Goal: Information Seeking & Learning: Learn about a topic

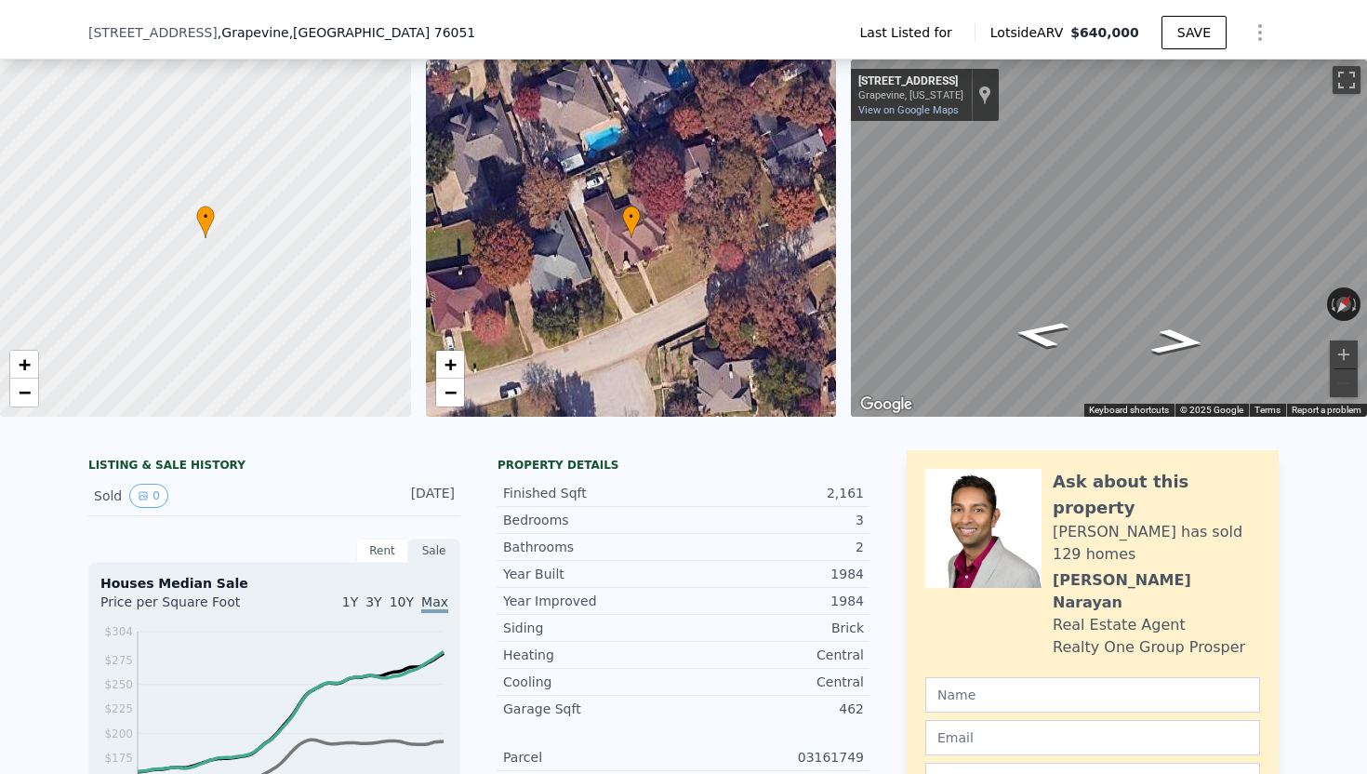
scroll to position [150, 0]
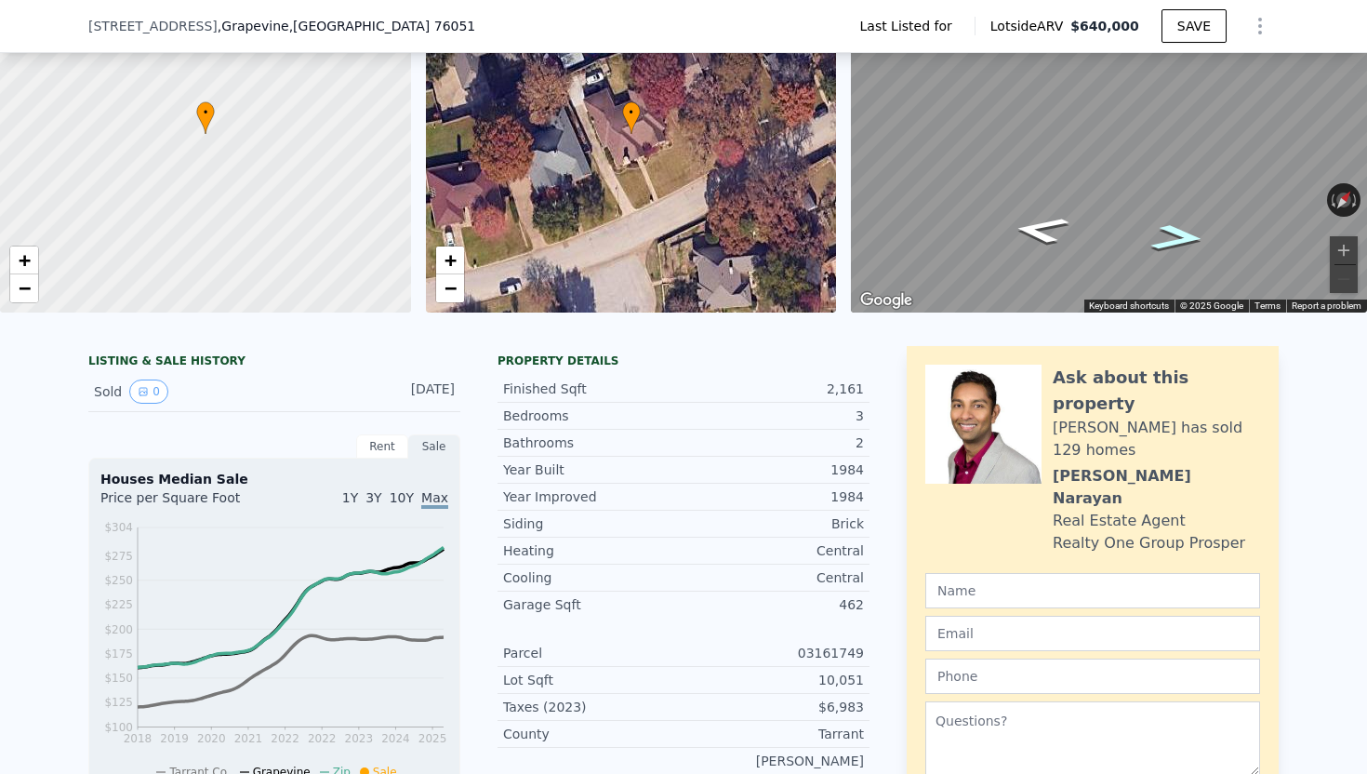
click at [1168, 231] on icon "Go Northeast, Sweet Briar St" at bounding box center [1177, 237] width 99 height 39
click at [1168, 231] on icon "Go Northeast, Sweet Briar St" at bounding box center [1177, 237] width 101 height 39
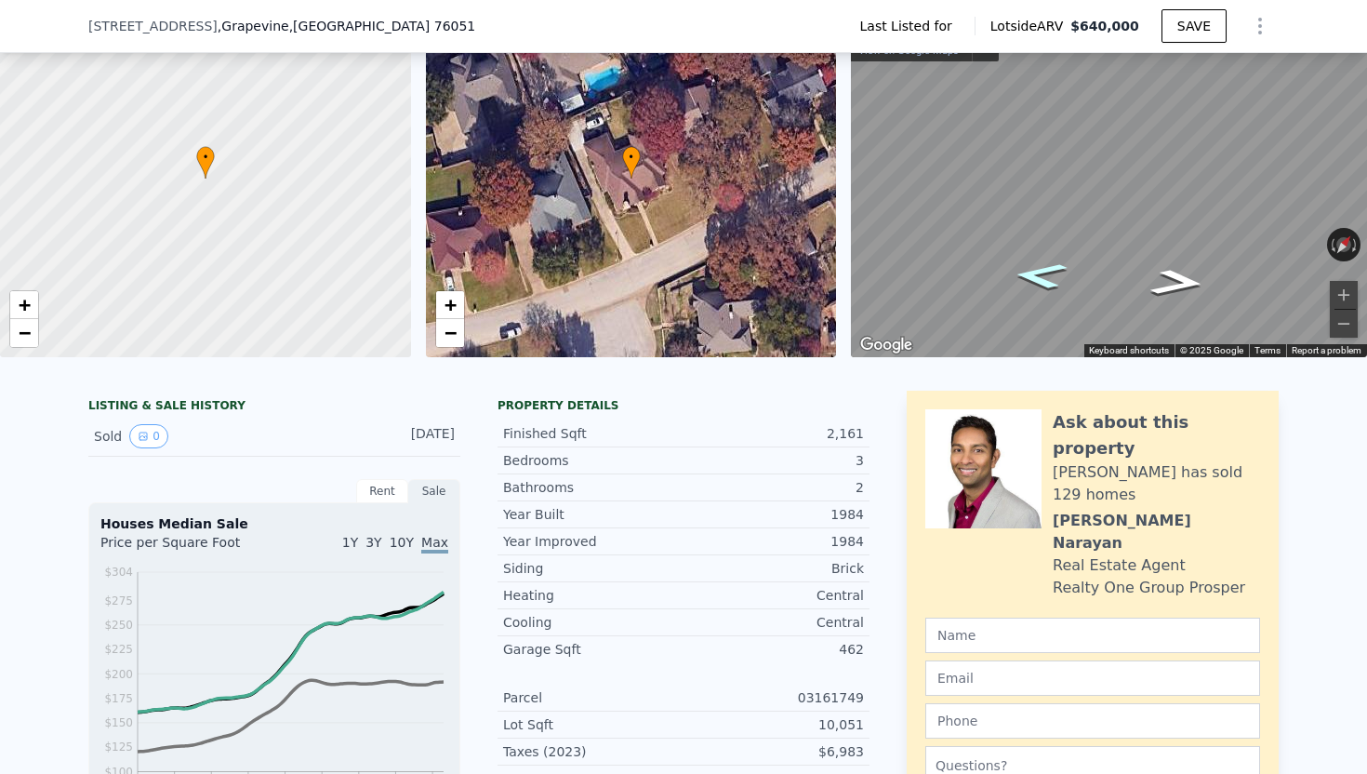
click at [1045, 266] on icon "Go Southwest, Sweet Briar St" at bounding box center [1039, 275] width 99 height 39
click at [1045, 266] on icon "Go Southwest, Sweet Briar St" at bounding box center [1040, 275] width 104 height 40
click at [1190, 288] on icon "Go Northeast, Sweet Briar St" at bounding box center [1177, 283] width 104 height 40
click at [1033, 273] on icon "Go Southwest, Sweet Briar St" at bounding box center [1040, 275] width 104 height 40
click at [1242, 248] on div "← Move left → Move right ↑ Move up ↓ Move down + Zoom in - Zoom out [STREET_ADD…" at bounding box center [1109, 178] width 516 height 357
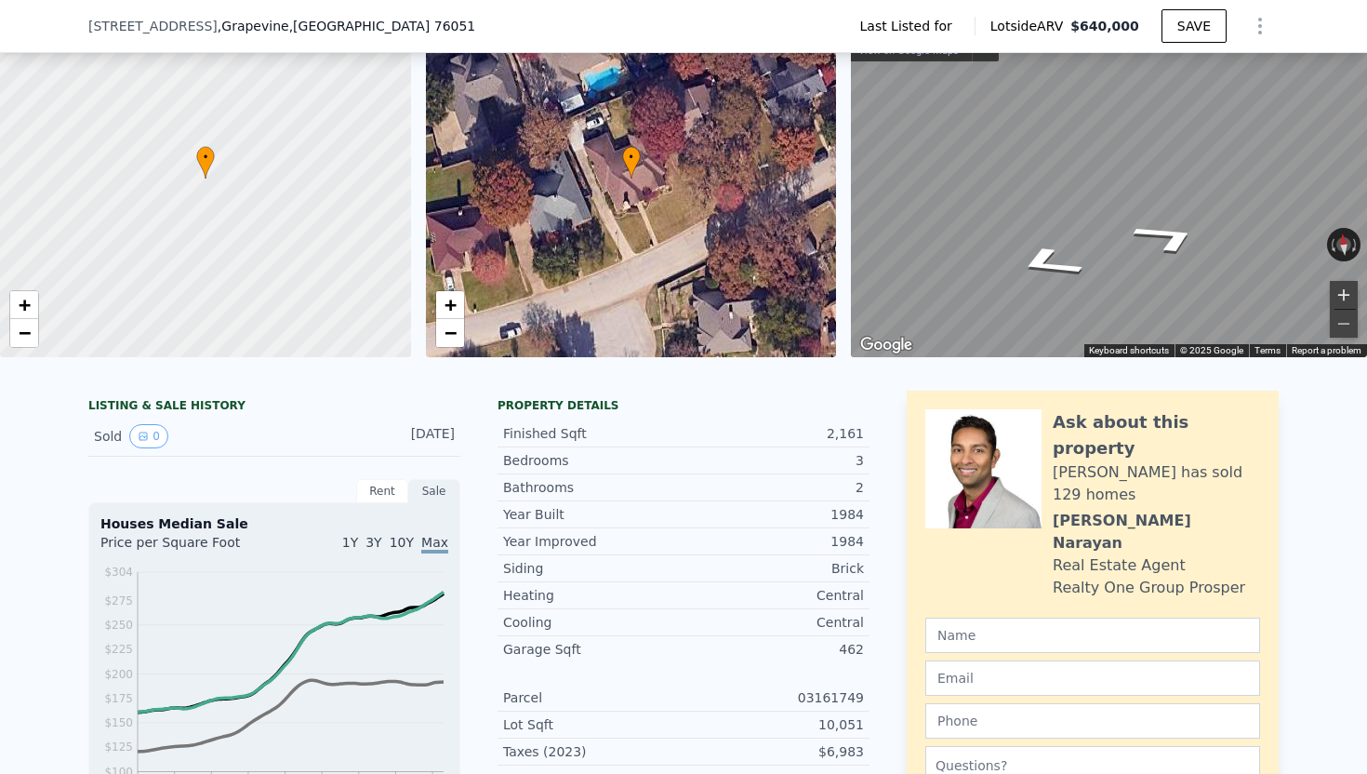
click at [1336, 291] on button "Zoom in" at bounding box center [1344, 295] width 28 height 28
click at [1344, 293] on button "Zoom in" at bounding box center [1344, 295] width 28 height 28
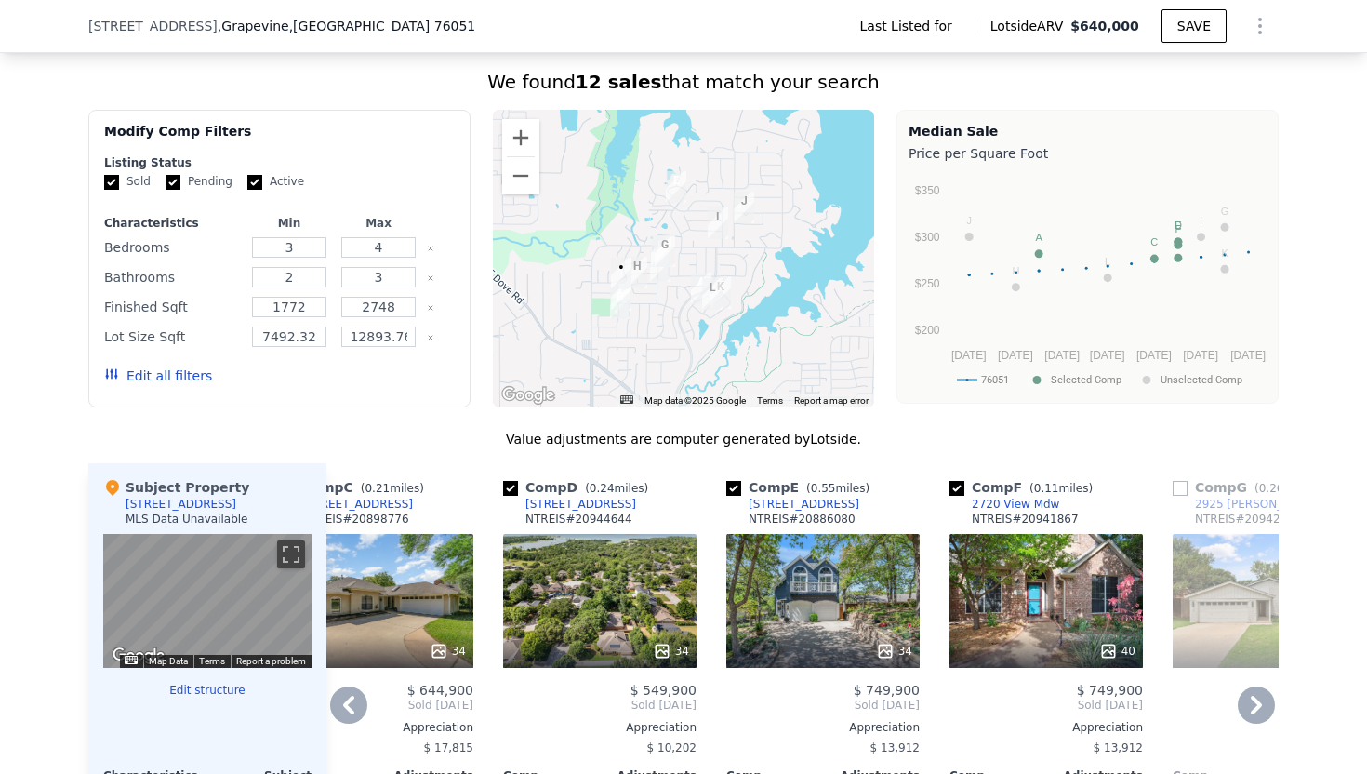
scroll to position [1145, 0]
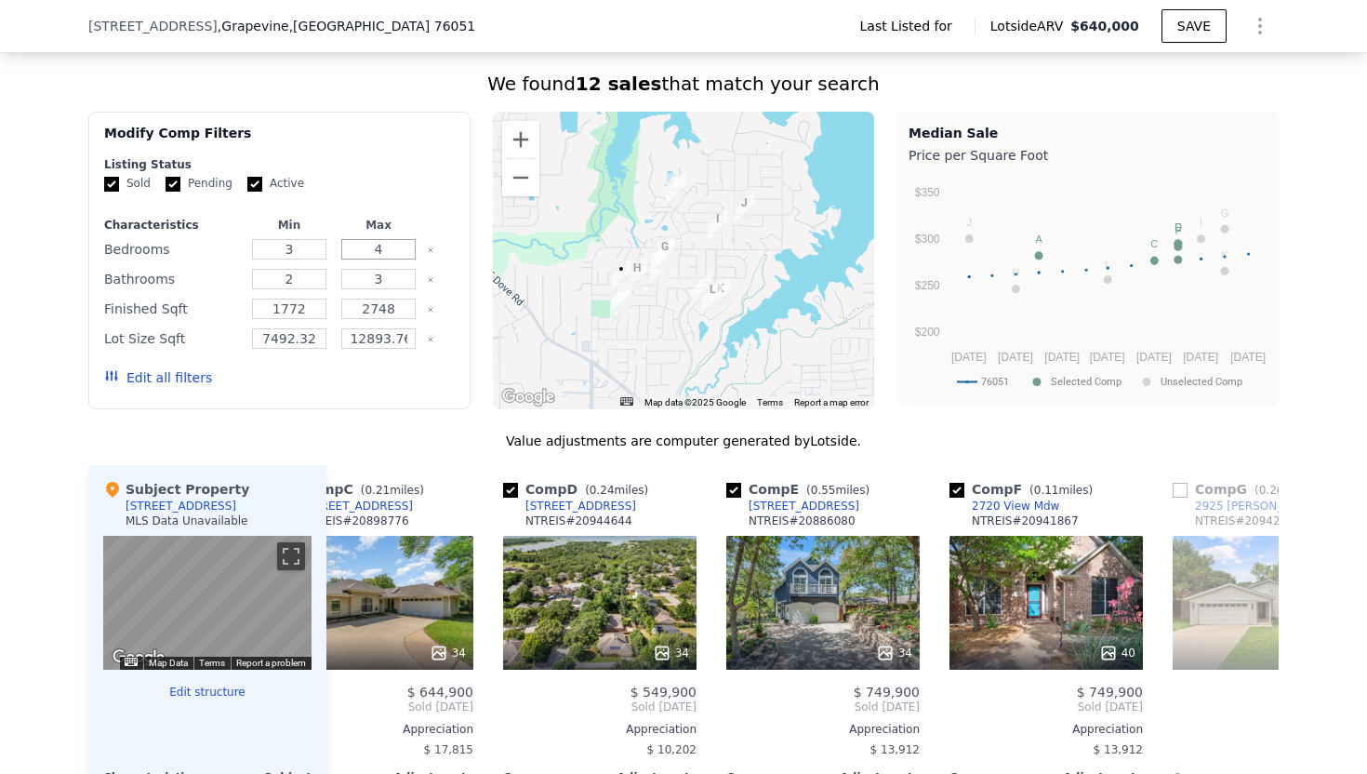
click at [394, 239] on input "4" at bounding box center [377, 249] width 73 height 20
type input "3"
click at [398, 269] on input "3" at bounding box center [377, 279] width 73 height 20
type input "2"
drag, startPoint x: 402, startPoint y: 277, endPoint x: 370, endPoint y: 277, distance: 31.6
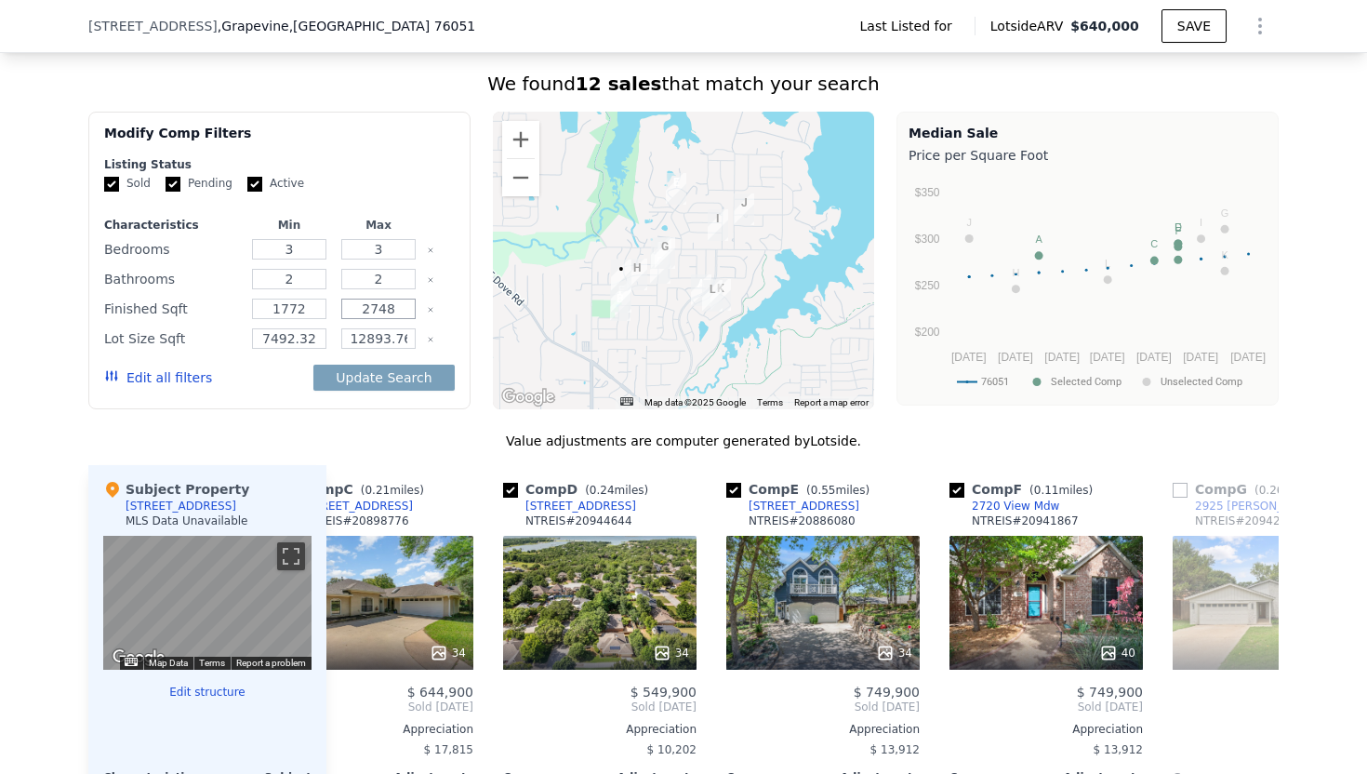
click at [370, 298] on input "2748" at bounding box center [377, 308] width 73 height 20
type input "2300"
drag, startPoint x: 309, startPoint y: 277, endPoint x: 276, endPoint y: 279, distance: 32.6
click at [276, 298] on input "1772" at bounding box center [288, 308] width 73 height 20
type input "1900"
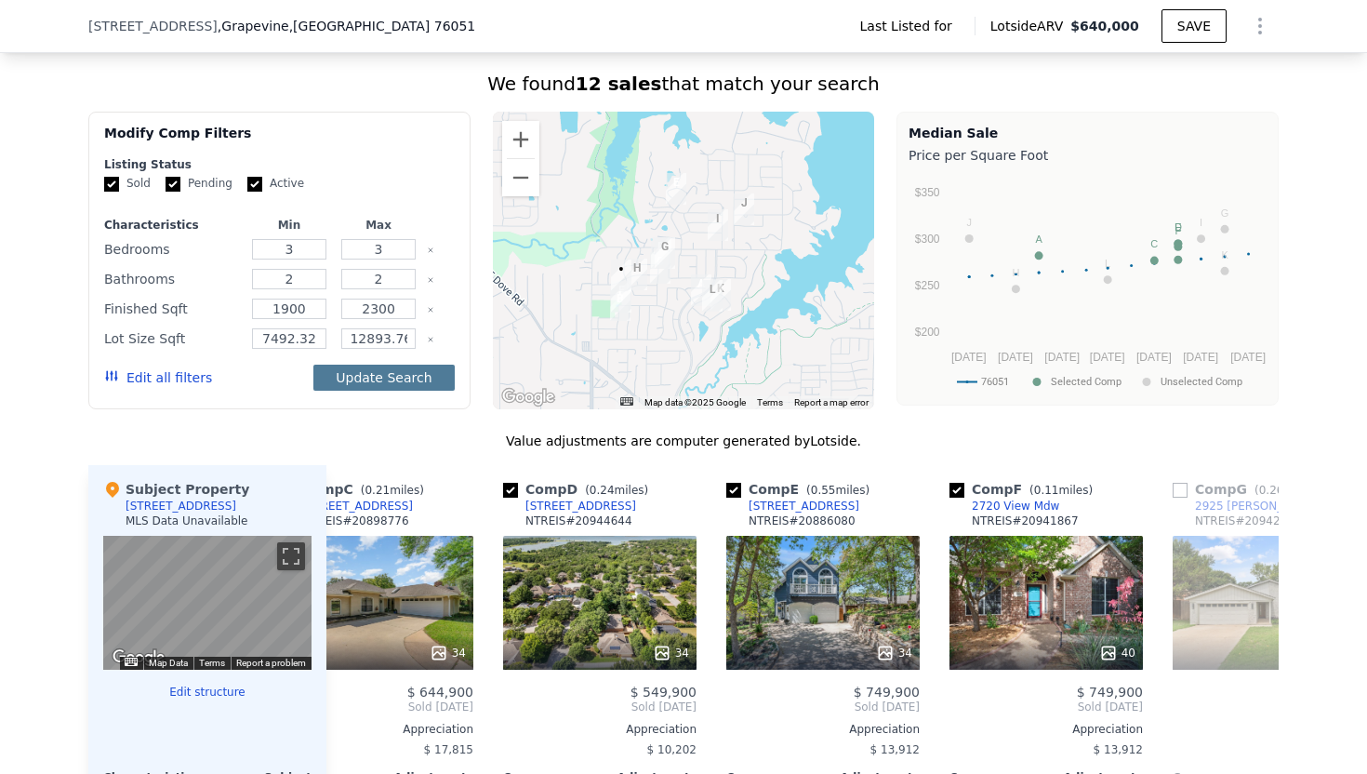
click at [351, 364] on button "Update Search" at bounding box center [383, 377] width 140 height 26
click at [286, 380] on div "We found 12 sales that match your search Filters Map Prices Modify Comp Filters…" at bounding box center [683, 583] width 1190 height 1025
click at [351, 364] on button "Update Search" at bounding box center [383, 377] width 140 height 26
type input "7492"
click at [366, 364] on button "Update Search" at bounding box center [383, 377] width 140 height 26
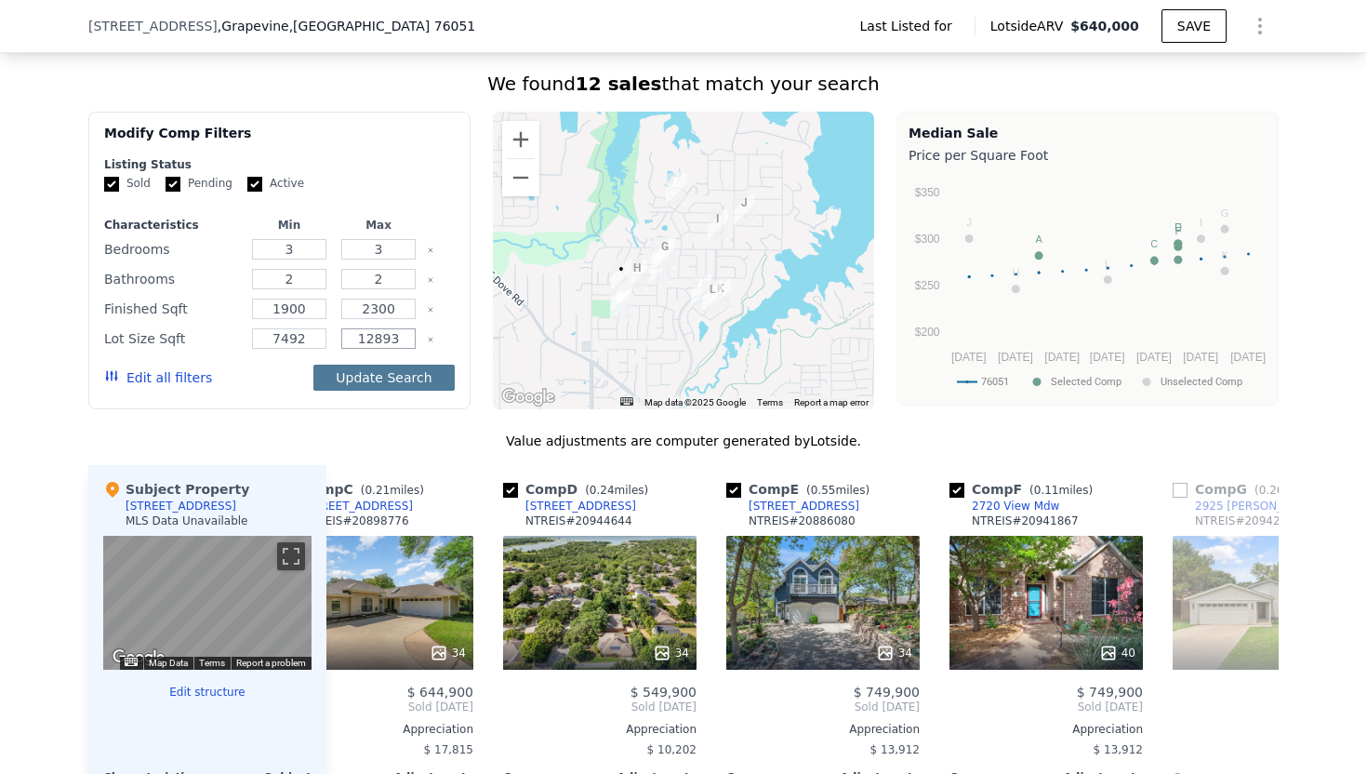
type input "12893"
click at [412, 364] on button "Update Search" at bounding box center [383, 377] width 140 height 26
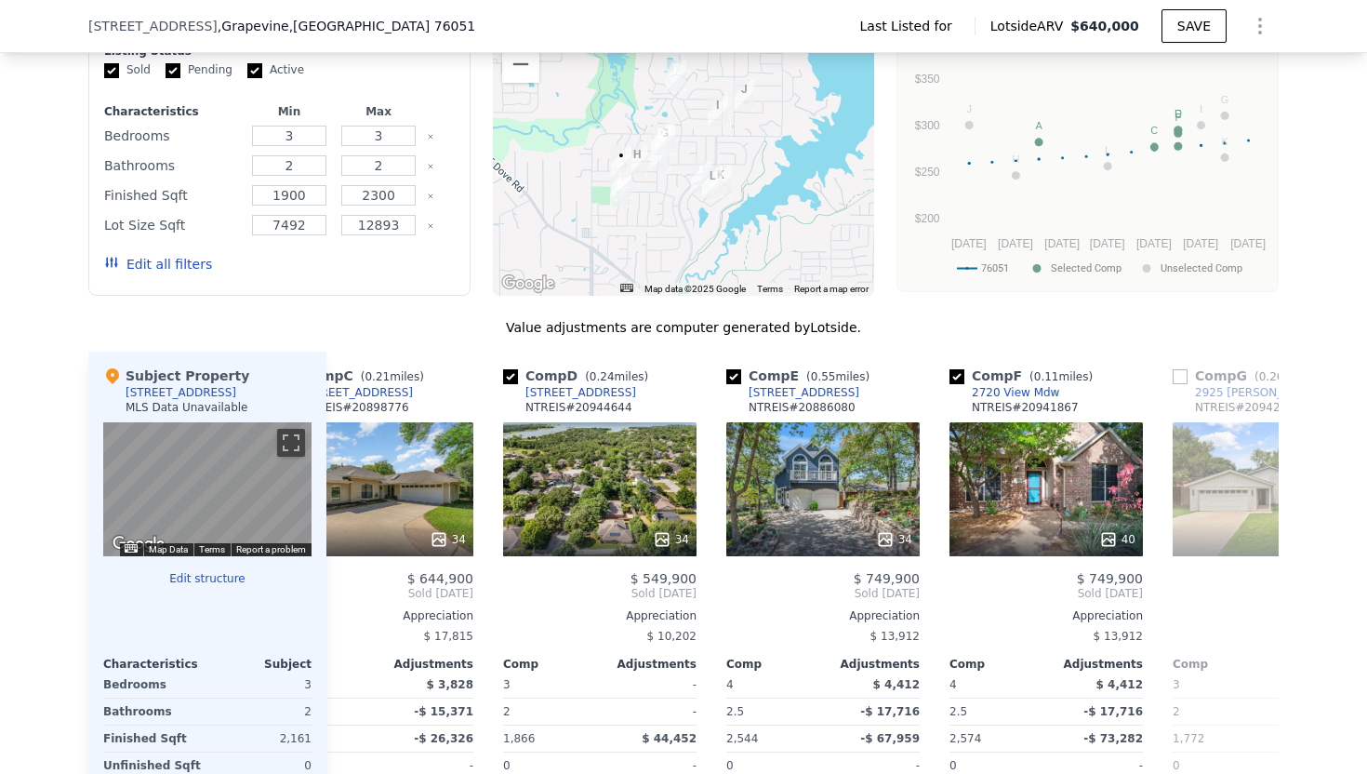
scroll to position [0, 0]
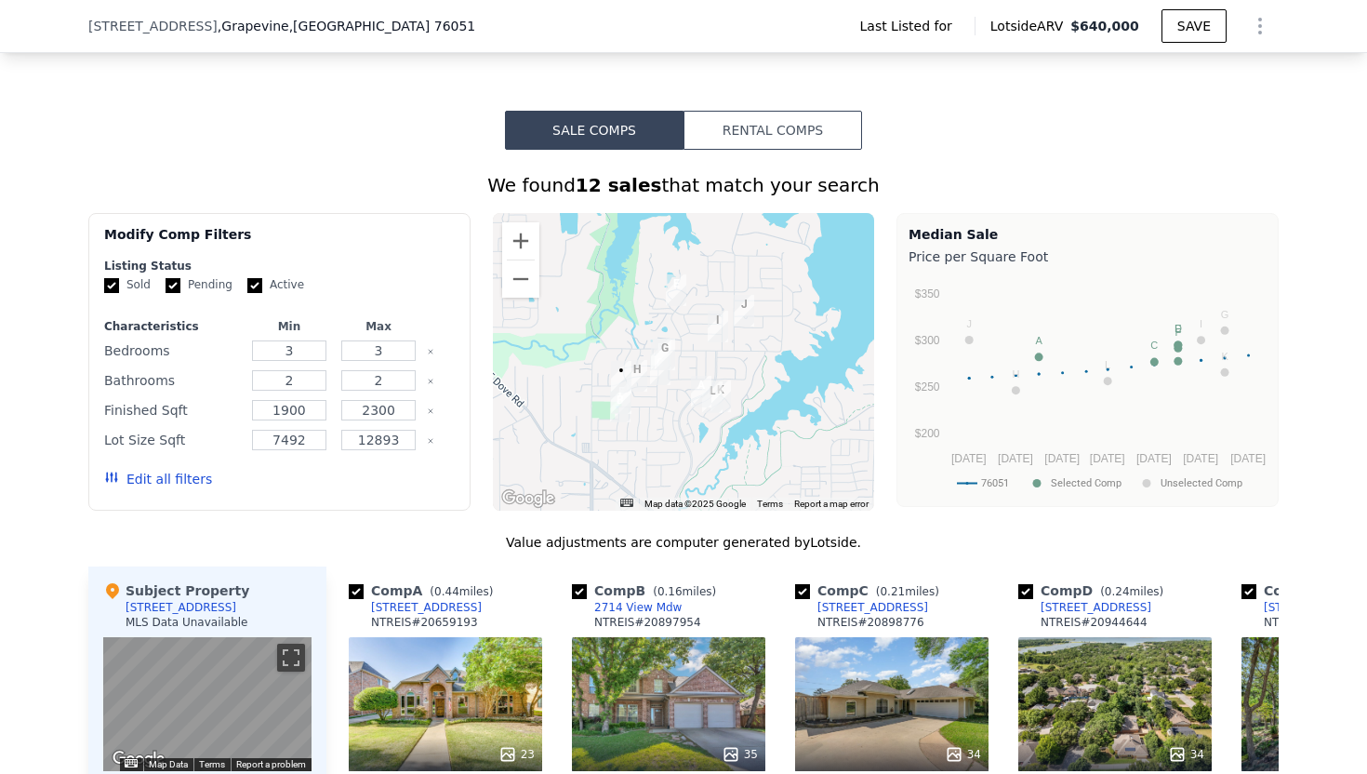
type input "4"
type input "3"
type input "1772"
type input "2748"
type input "7492.32"
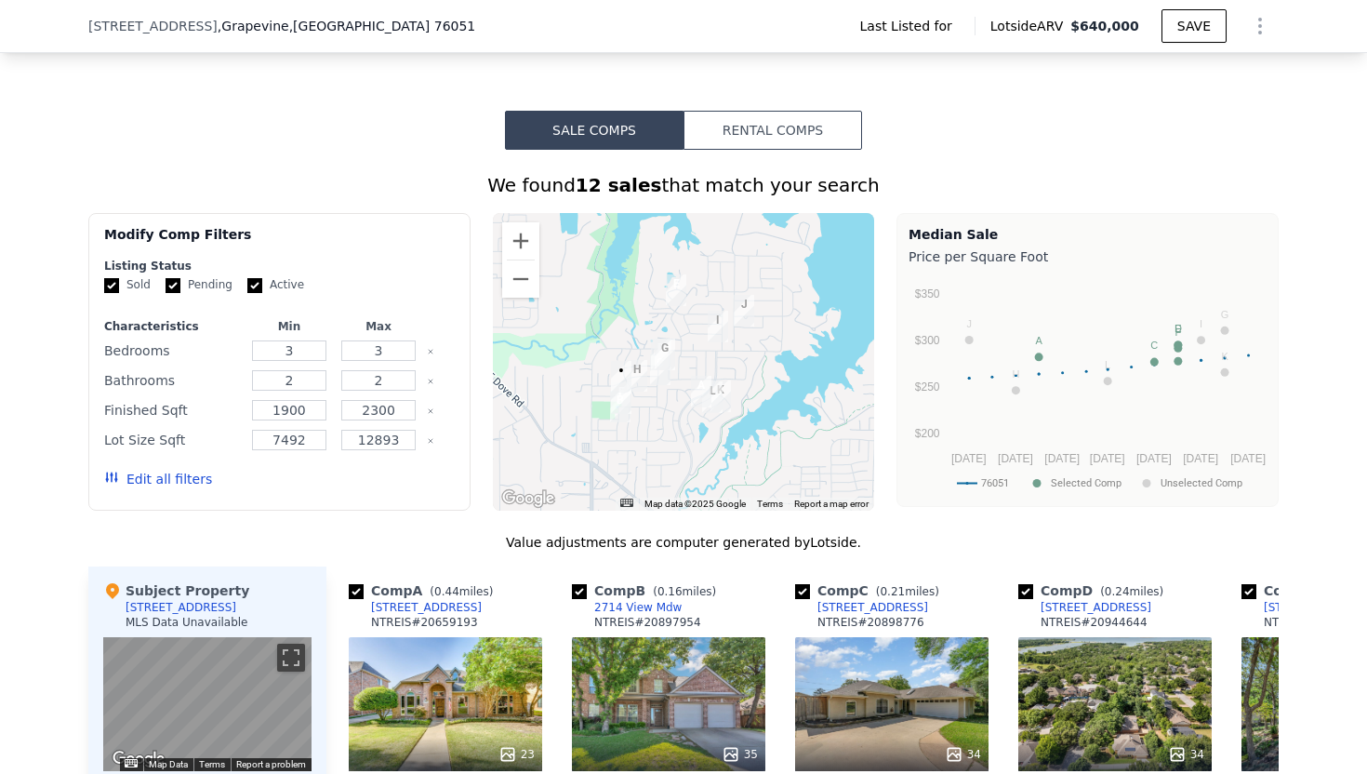
type input "12893.76"
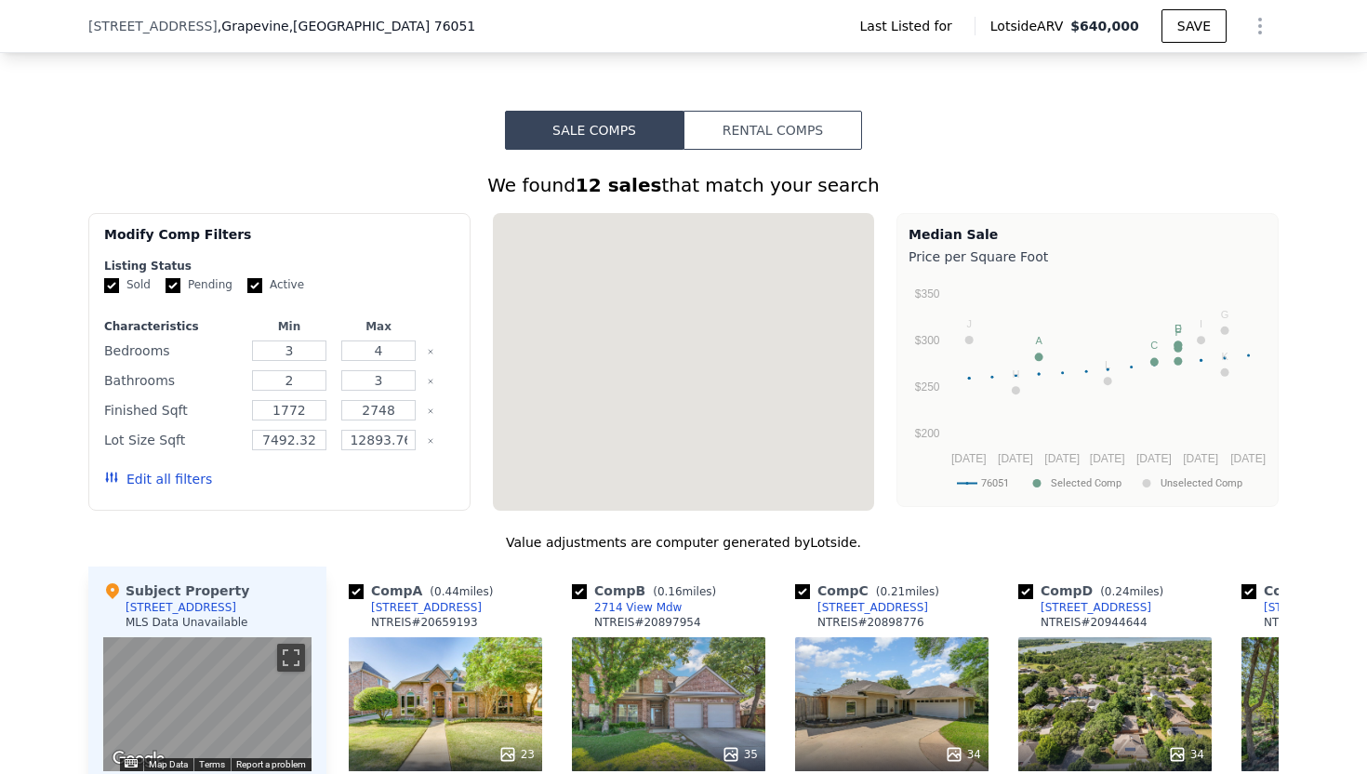
scroll to position [1037, 0]
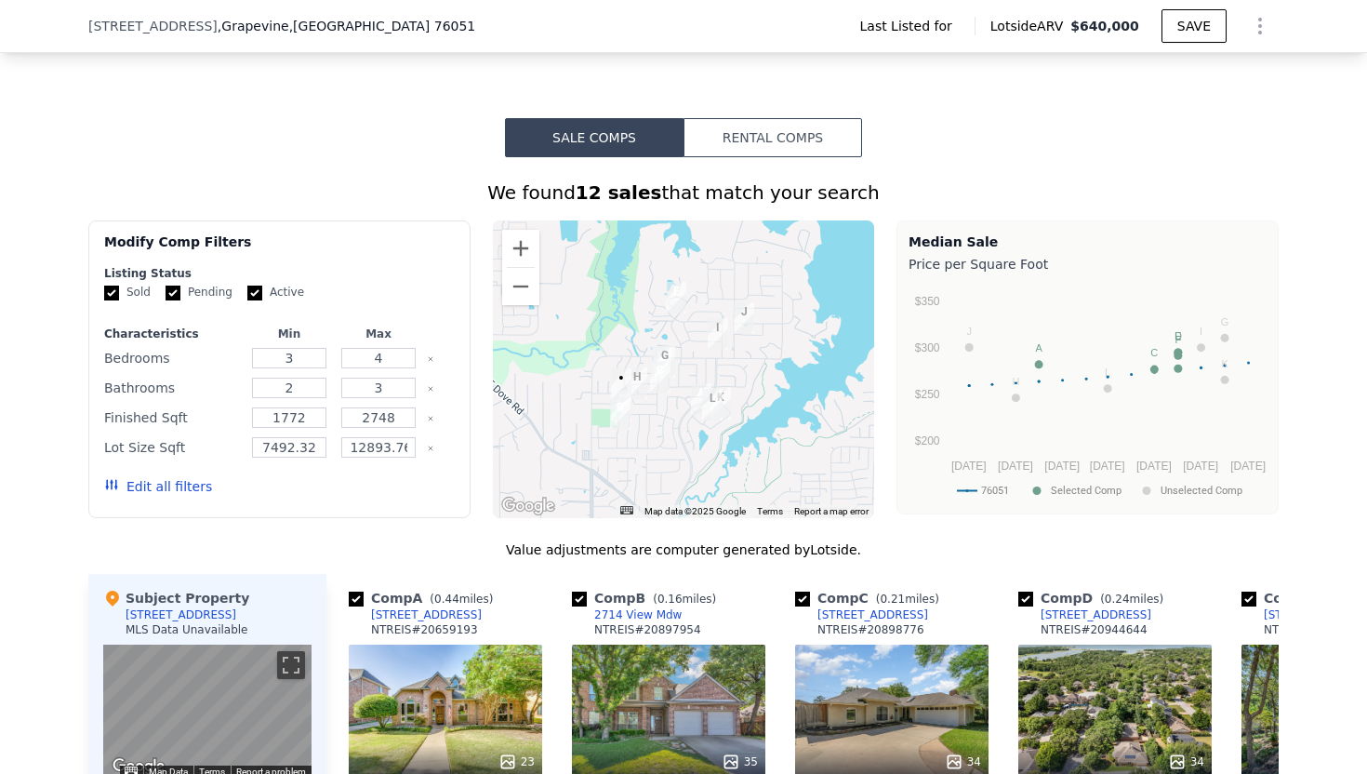
click at [179, 284] on label "Pending" at bounding box center [198, 292] width 67 height 16
click at [179, 285] on input "Pending" at bounding box center [172, 292] width 15 height 15
checkbox input "false"
click at [261, 284] on label "Active" at bounding box center [275, 292] width 57 height 16
click at [261, 285] on input "Active" at bounding box center [254, 292] width 15 height 15
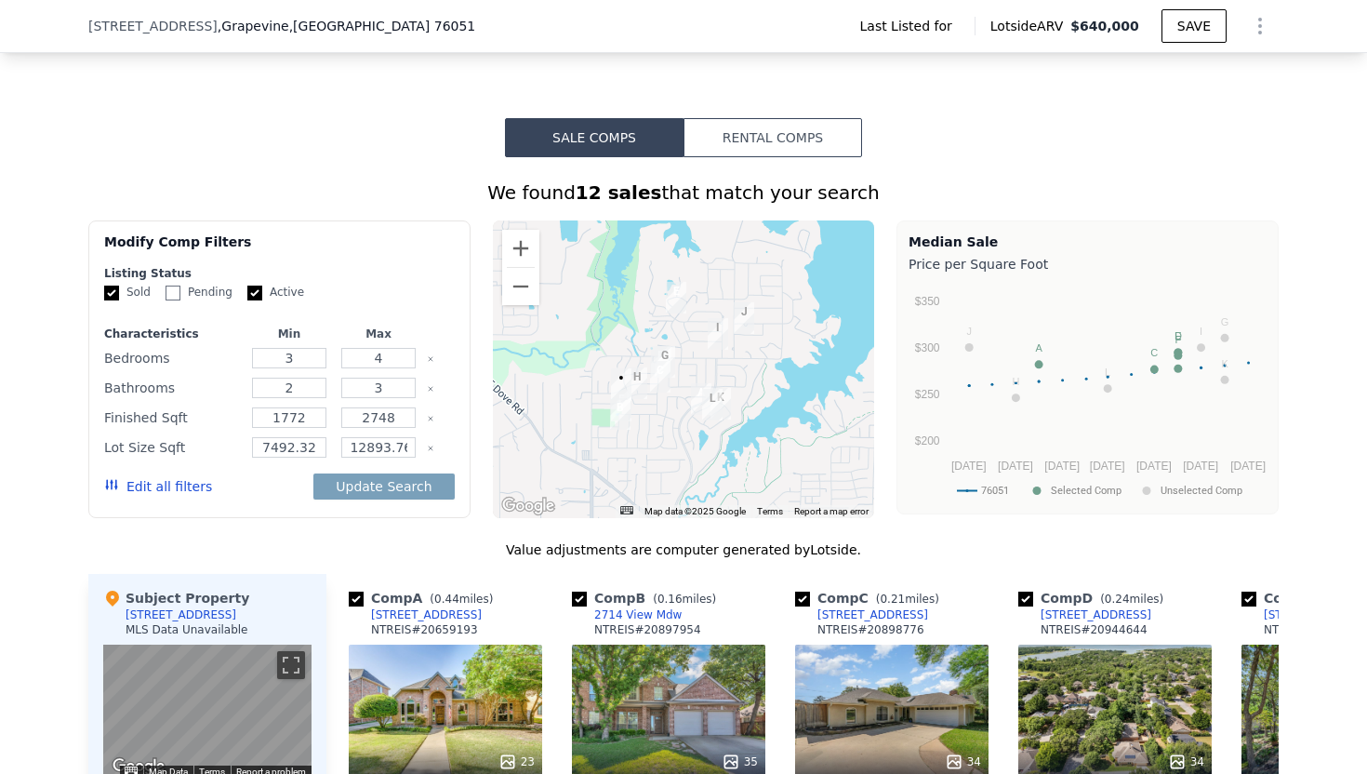
checkbox input "false"
click at [169, 285] on input "Pending" at bounding box center [172, 292] width 15 height 15
checkbox input "true"
click at [384, 473] on button "Update Search" at bounding box center [383, 486] width 140 height 26
click at [393, 473] on button "Update Search" at bounding box center [383, 486] width 140 height 26
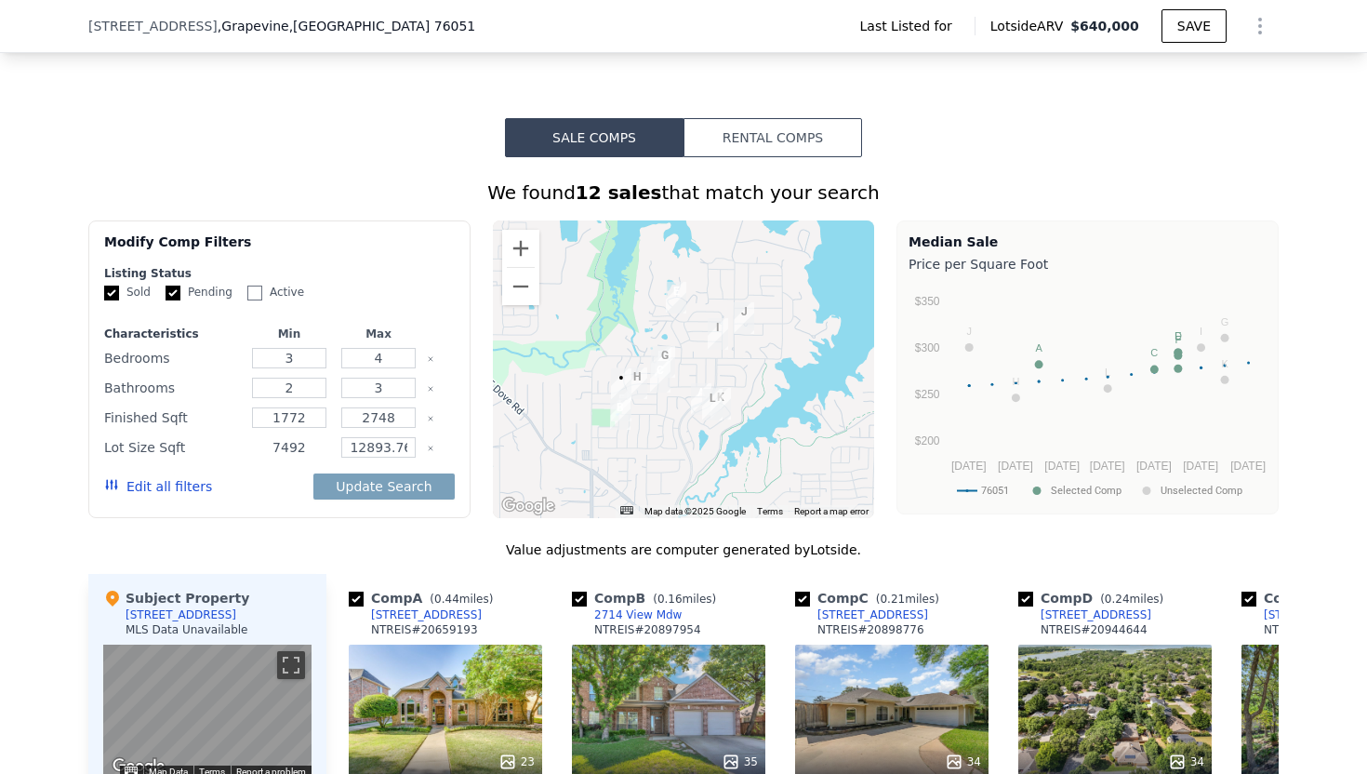
type input "7492"
click at [411, 437] on input "12893.76" at bounding box center [377, 447] width 73 height 20
type input "12893"
click at [393, 469] on div "Update Search" at bounding box center [383, 486] width 140 height 52
click at [393, 473] on button "Update Search" at bounding box center [383, 486] width 140 height 26
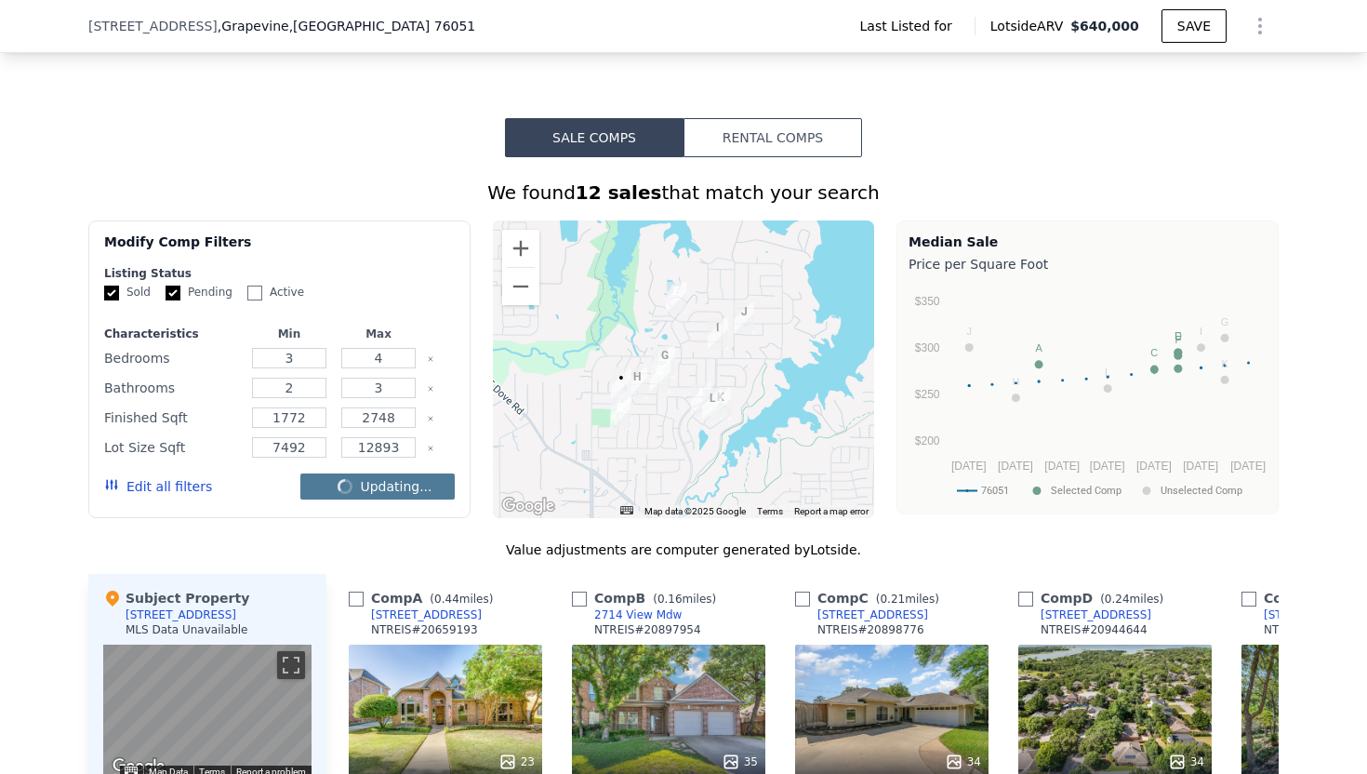
checkbox input "false"
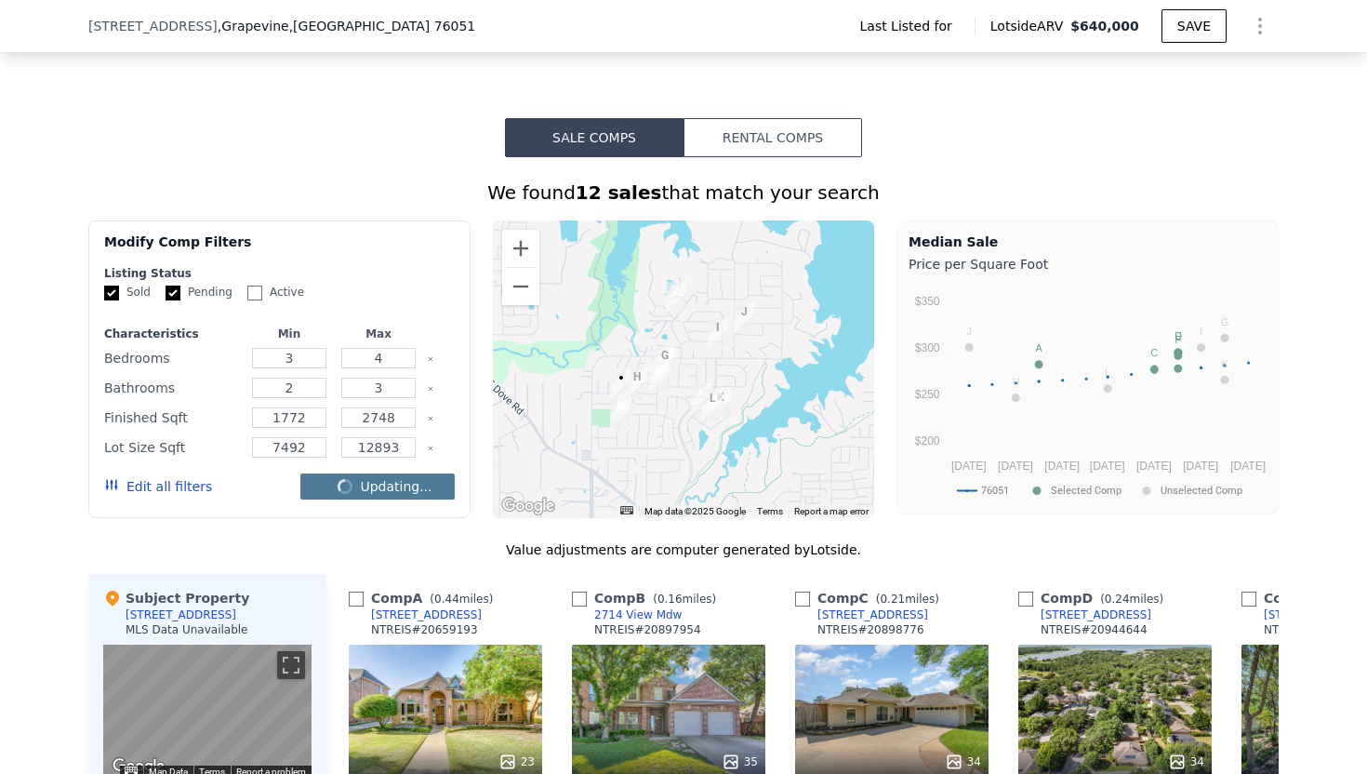
checkbox input "false"
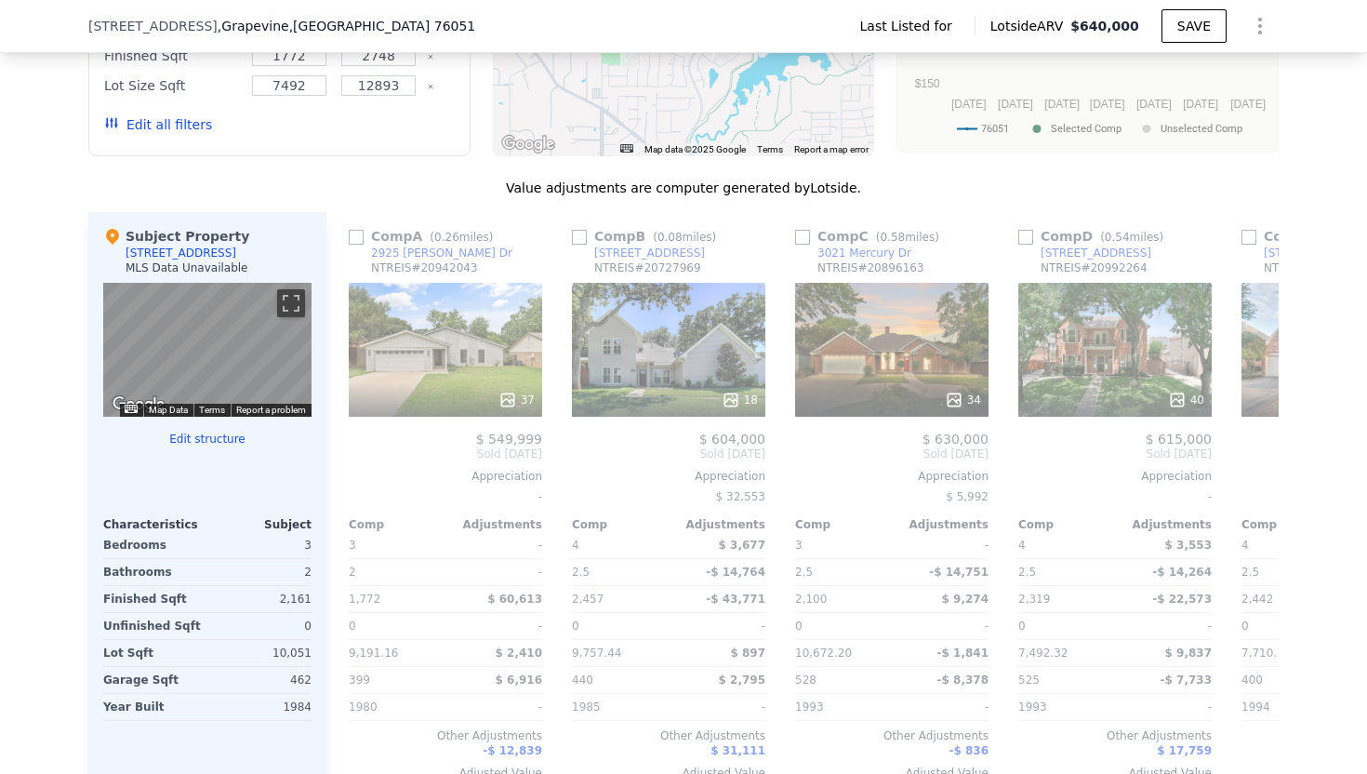
scroll to position [1418, 0]
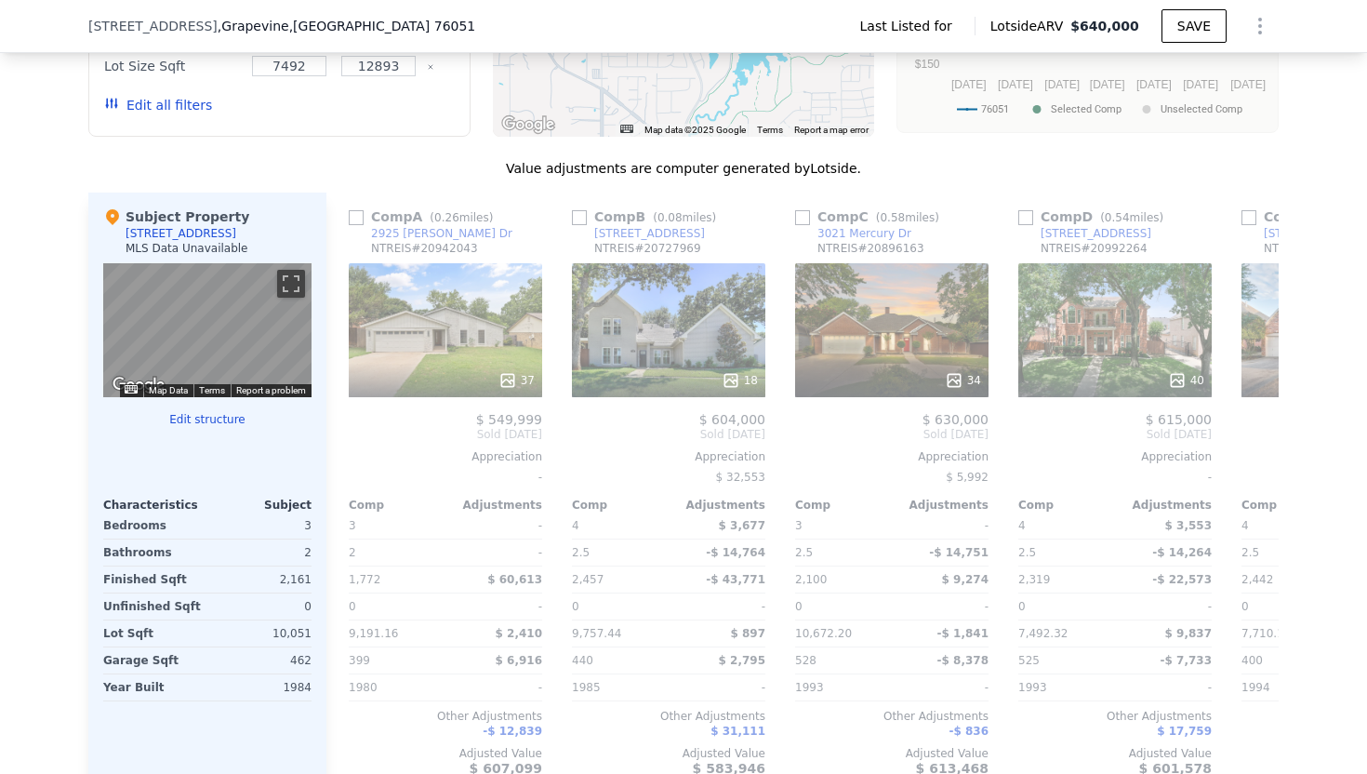
click at [396, 122] on div "We found 12 sales that match your search Filters Map Prices Modify Comp Filters…" at bounding box center [683, 310] width 1190 height 1025
checkbox input "true"
type input "7492.32"
type input "12893.76"
checkbox input "true"
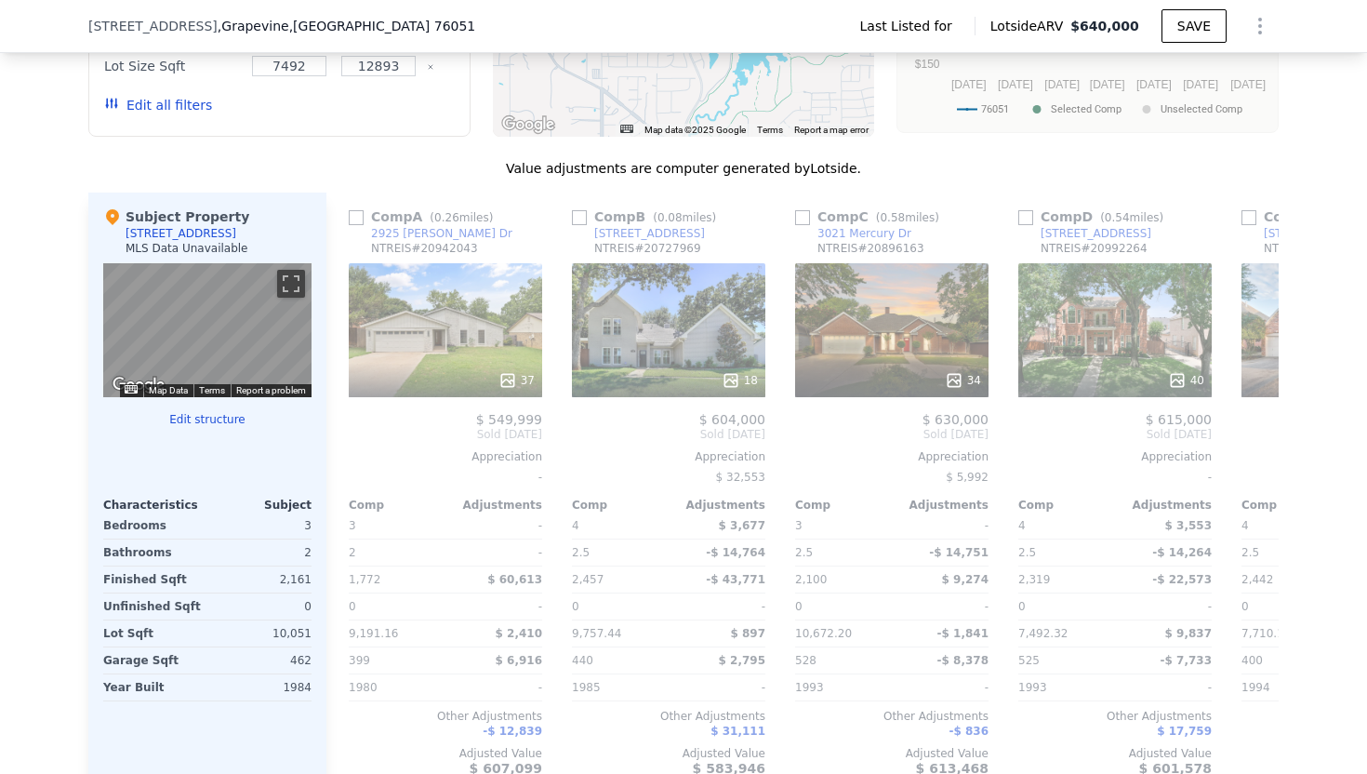
checkbox input "true"
